Goal: Task Accomplishment & Management: Manage account settings

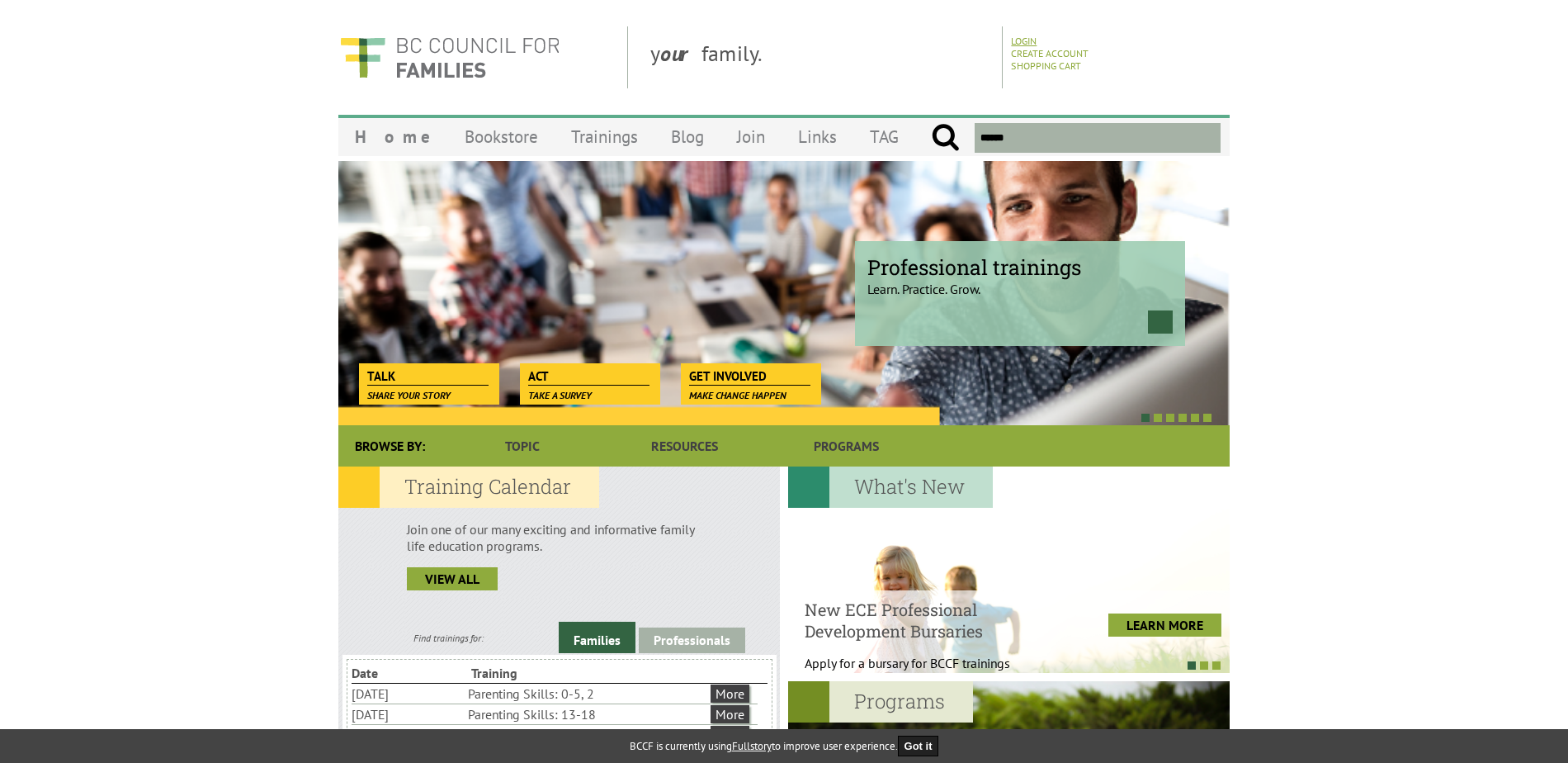
click at [1020, 38] on link "Login" at bounding box center [1024, 41] width 26 height 12
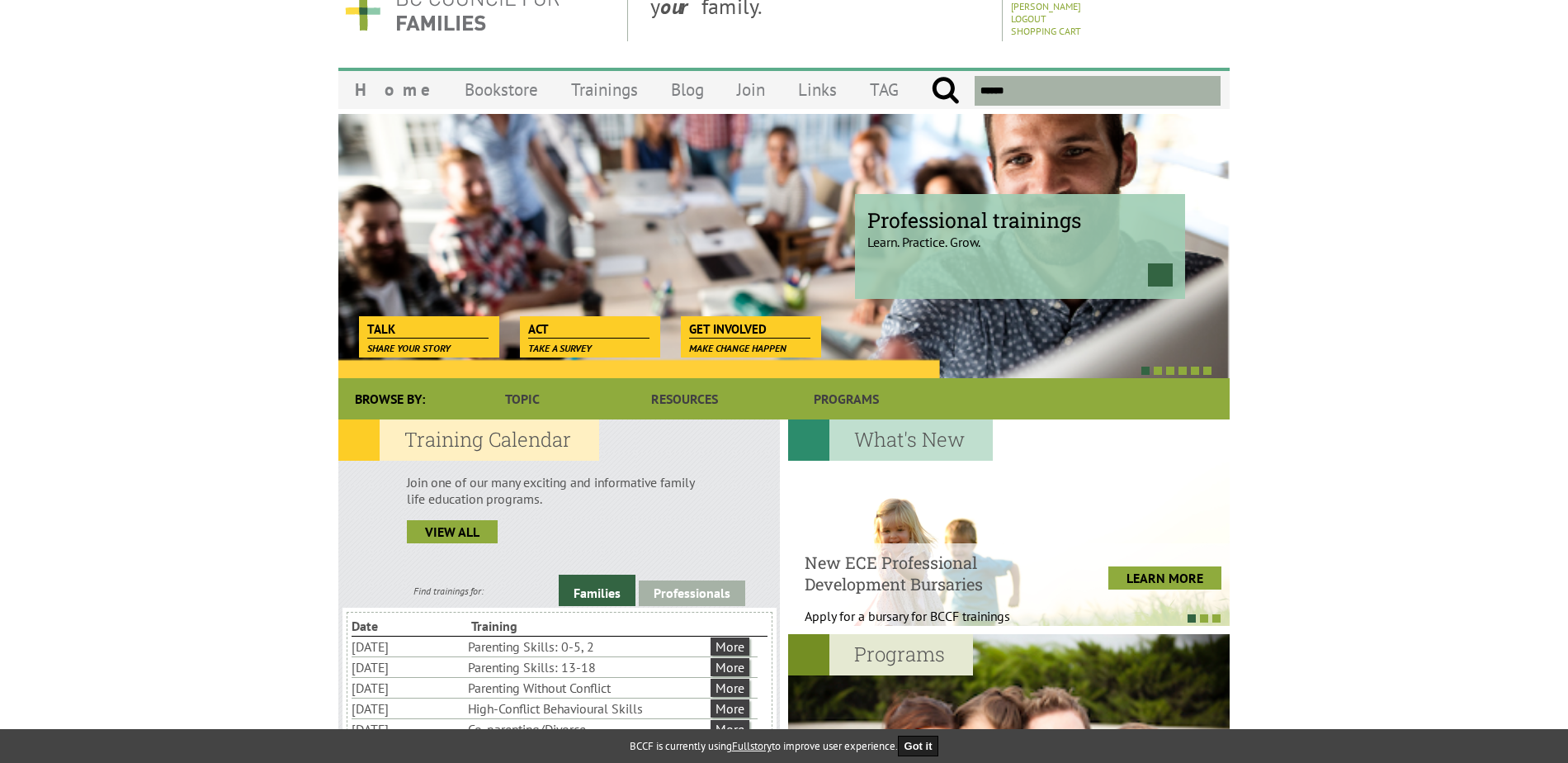
scroll to position [83, 0]
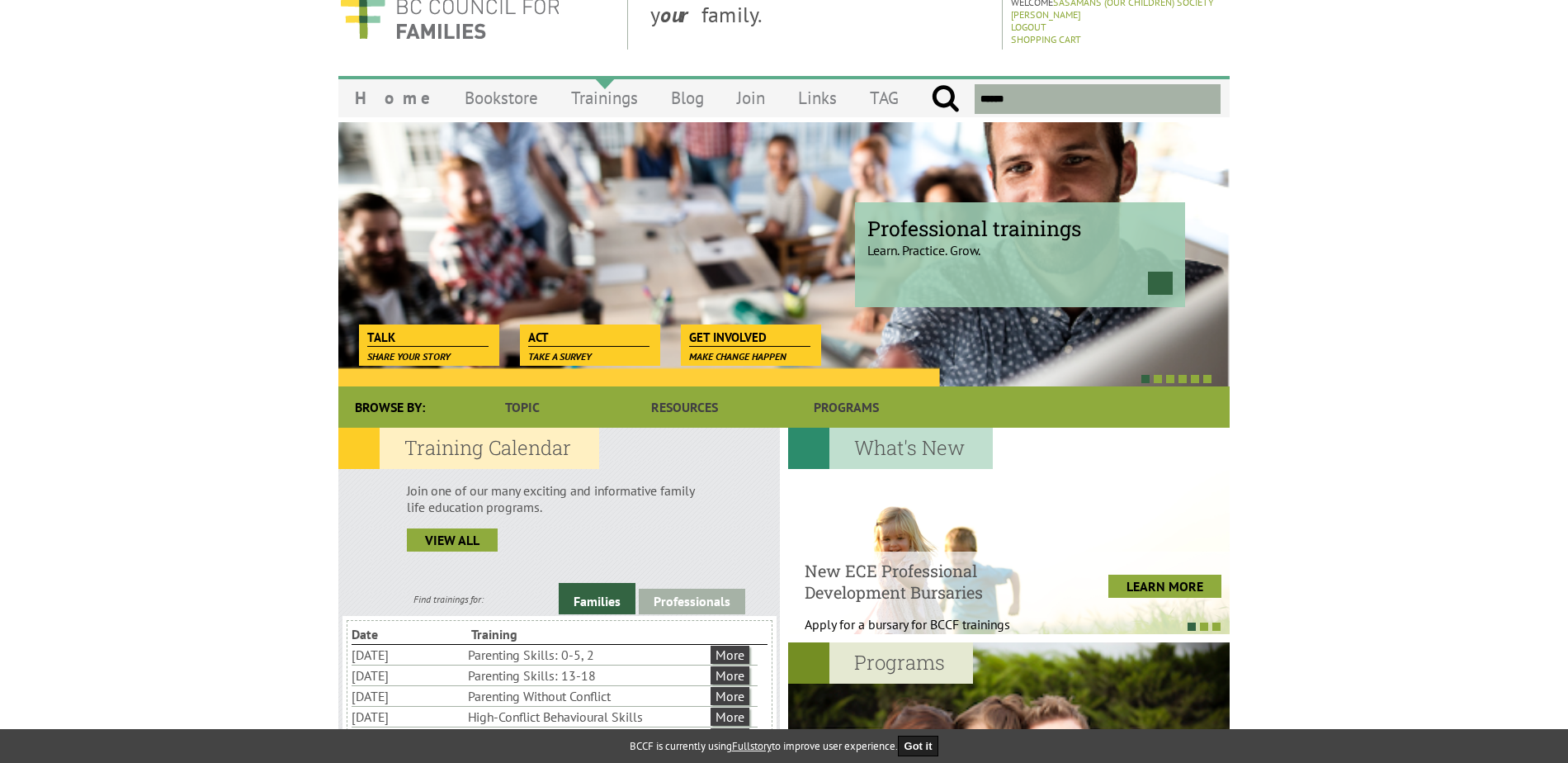
click at [563, 93] on link "Trainings" at bounding box center [605, 98] width 100 height 39
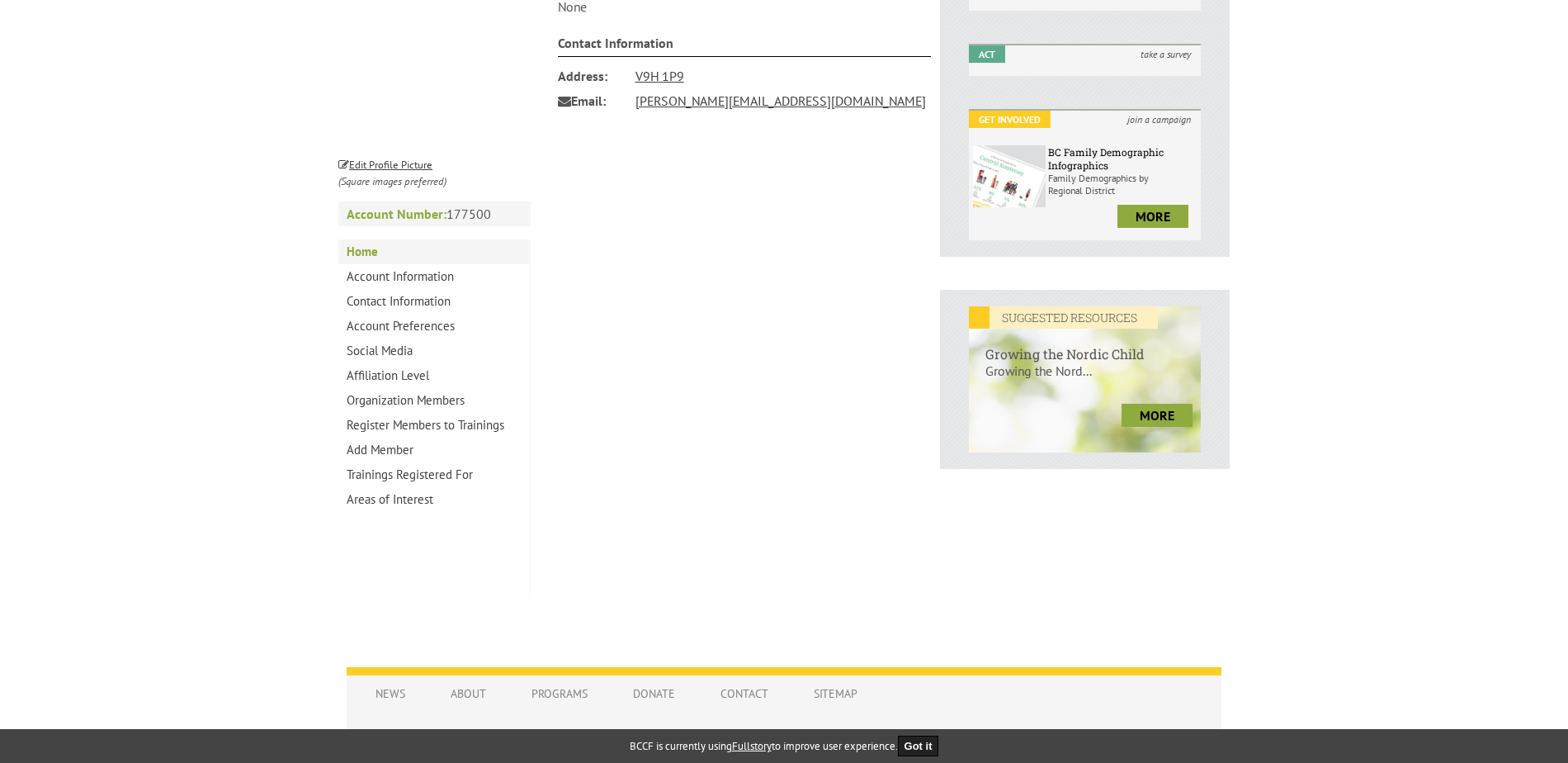
scroll to position [440, 0]
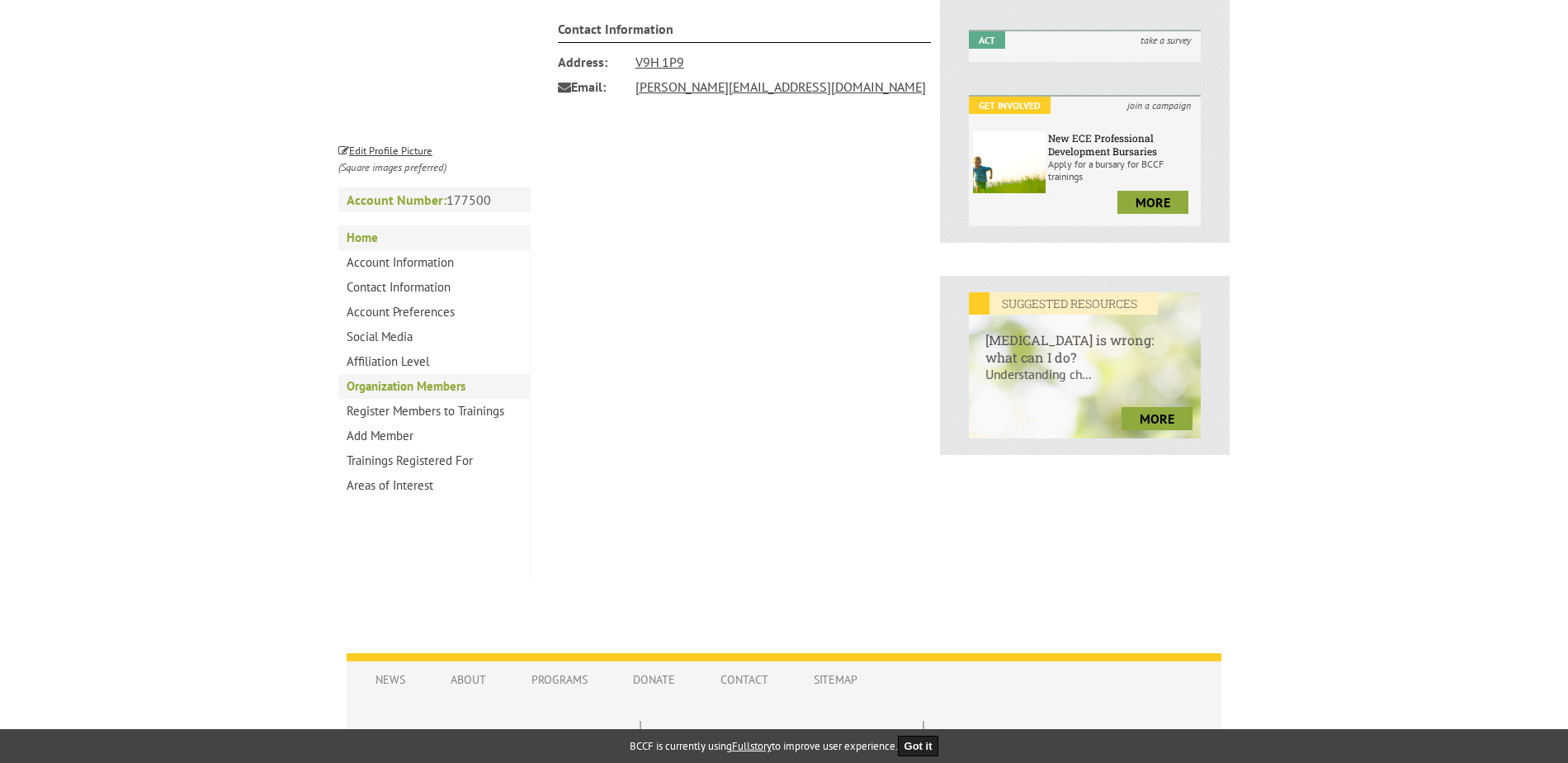
click at [430, 381] on link "Organization Members" at bounding box center [434, 386] width 192 height 25
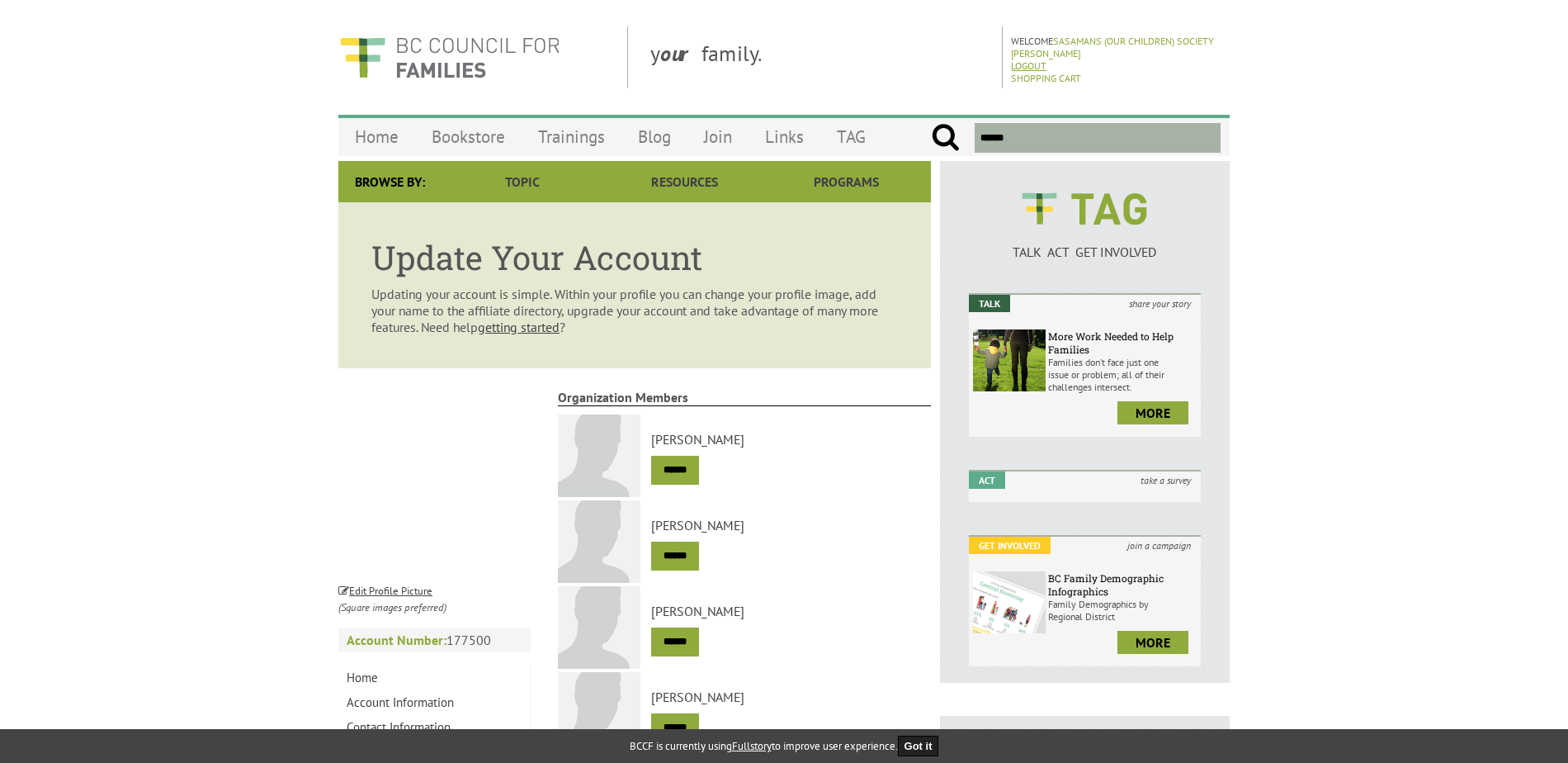
click at [1031, 66] on link "Logout" at bounding box center [1029, 66] width 36 height 12
